Goal: Task Accomplishment & Management: Manage account settings

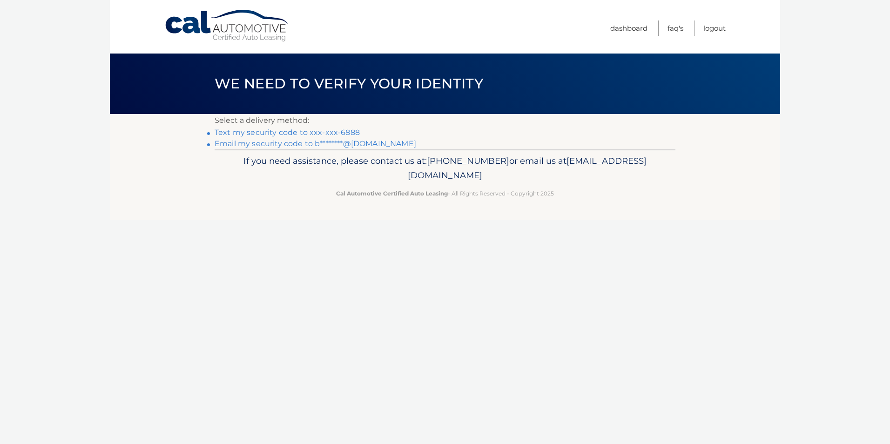
click at [382, 142] on link "Email my security code to b********@gmail.com" at bounding box center [315, 143] width 201 height 9
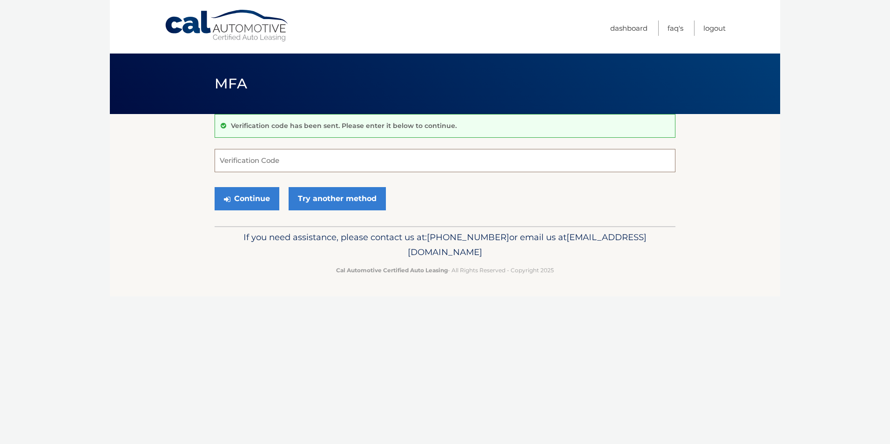
click at [388, 159] on input "Verification Code" at bounding box center [445, 160] width 461 height 23
type input "930068"
click at [215, 187] on button "Continue" at bounding box center [247, 198] width 65 height 23
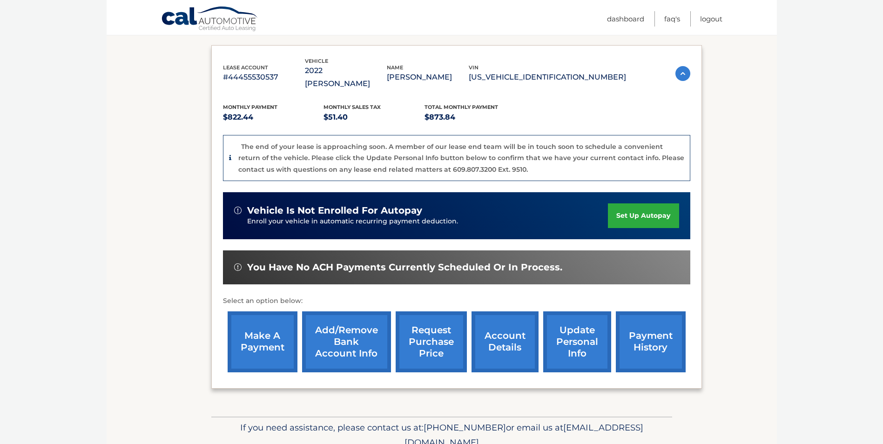
scroll to position [131, 0]
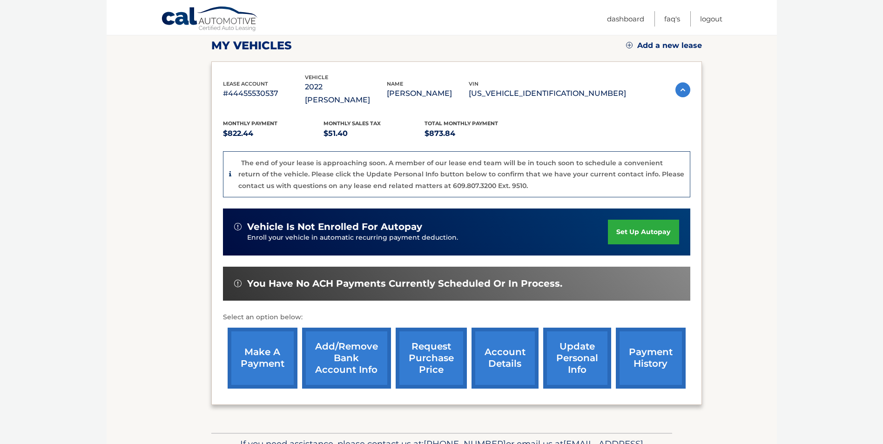
click at [497, 342] on link "account details" at bounding box center [504, 358] width 67 height 61
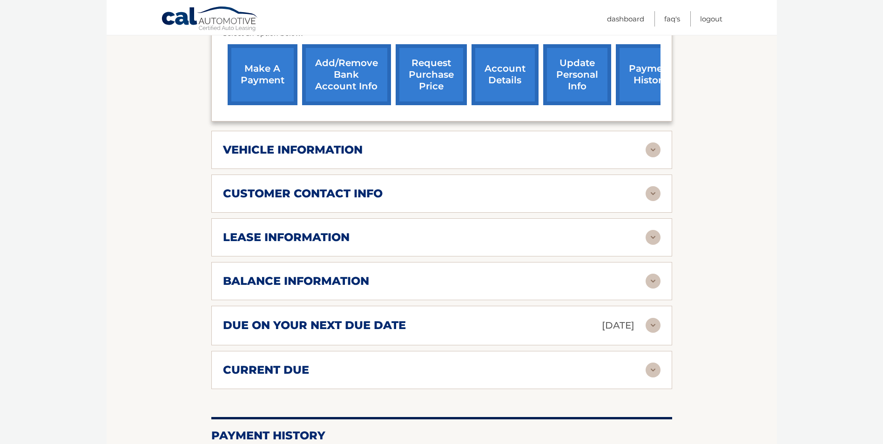
scroll to position [373, 0]
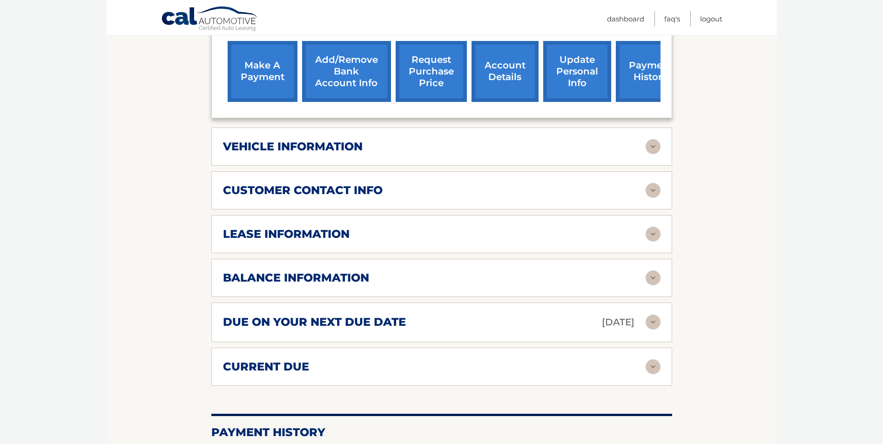
click at [649, 139] on img at bounding box center [652, 146] width 15 height 15
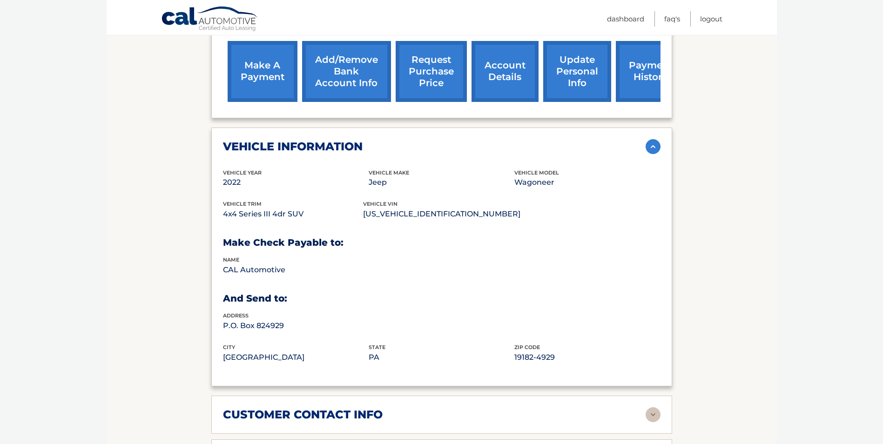
click at [650, 139] on img at bounding box center [652, 146] width 15 height 15
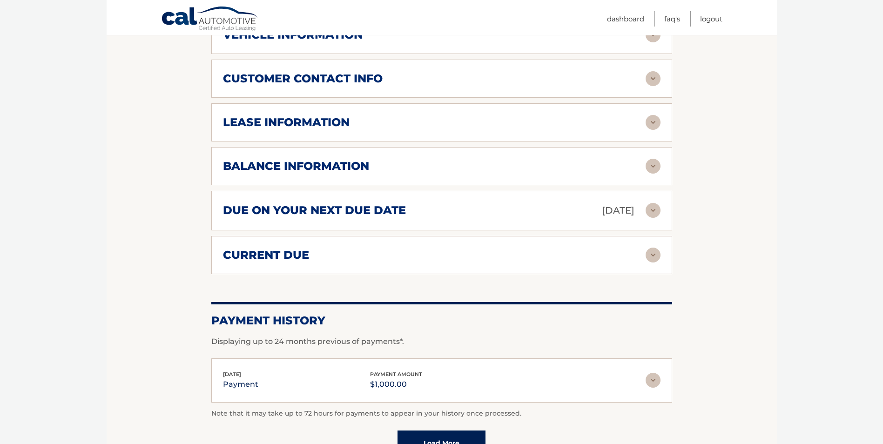
scroll to position [479, 0]
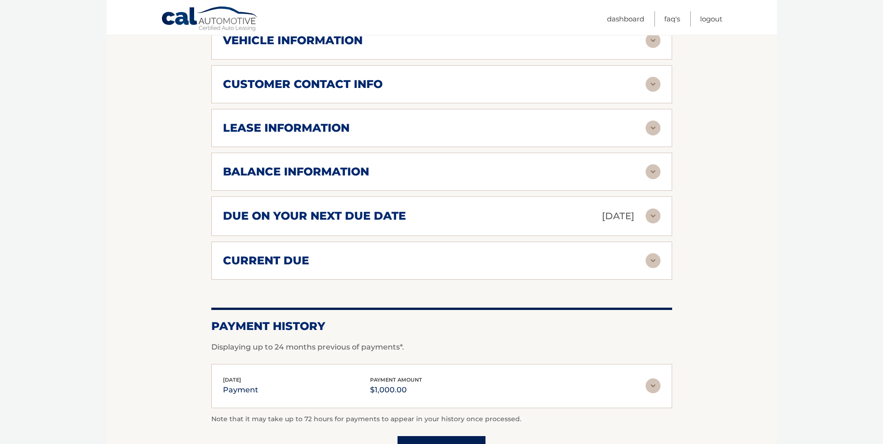
click at [651, 121] on img at bounding box center [652, 128] width 15 height 15
